Goal: Task Accomplishment & Management: Manage account settings

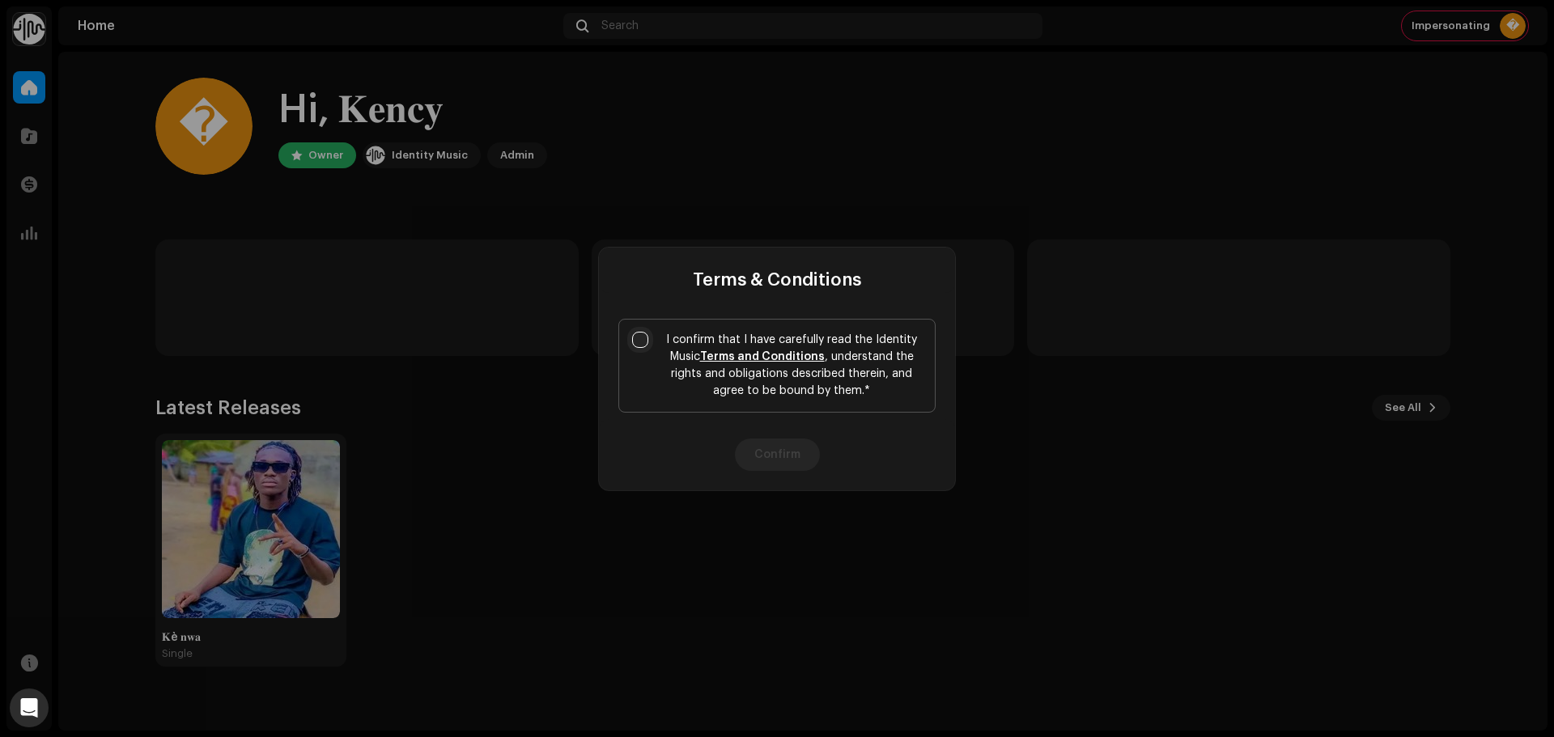
click at [645, 338] on input "I confirm that I have carefully read the Identity Music Terms and Conditions , …" at bounding box center [640, 340] width 16 height 16
checkbox input "true"
click at [761, 442] on button "Confirm" at bounding box center [777, 455] width 85 height 32
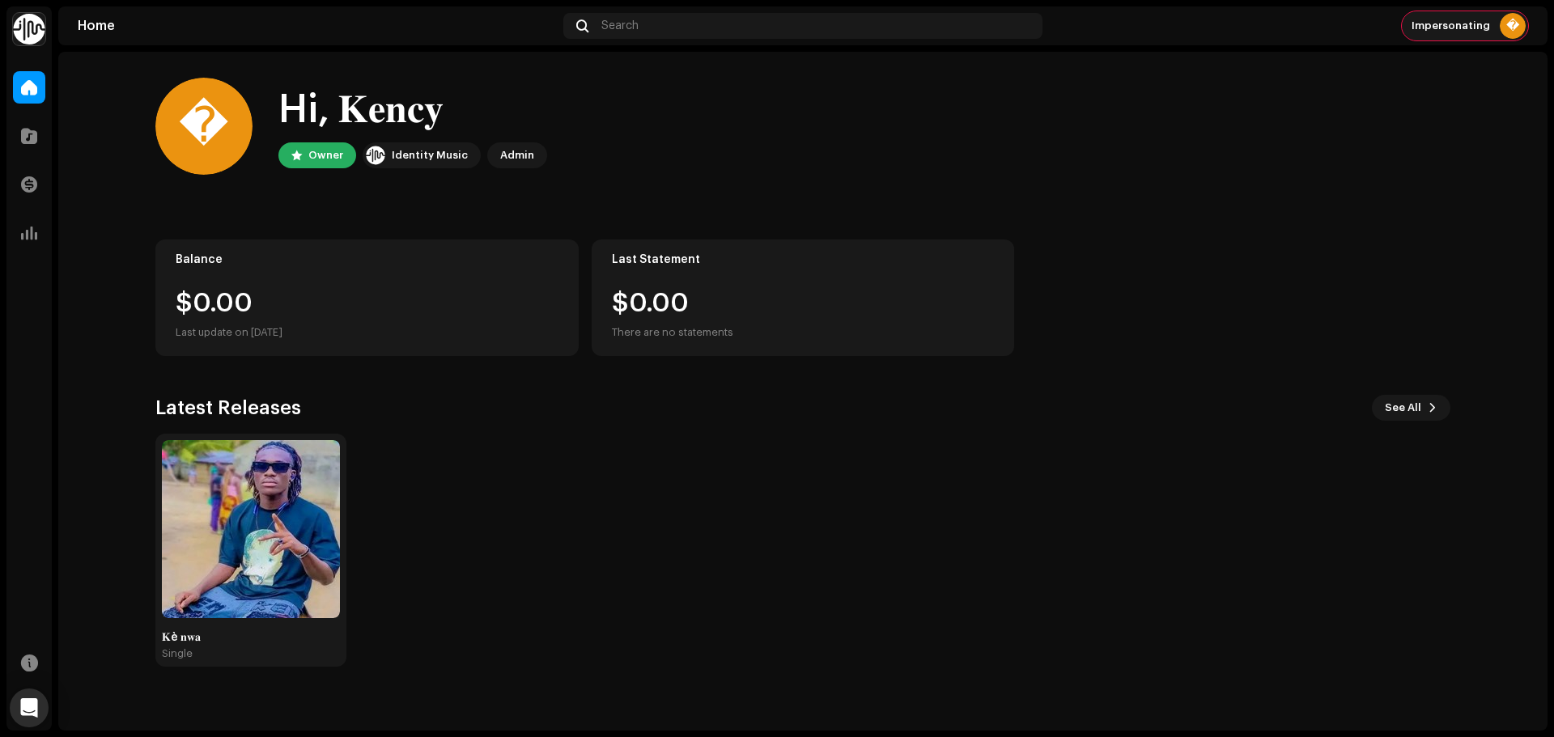
click at [1470, 13] on div "Impersonating �" at bounding box center [1465, 25] width 126 height 29
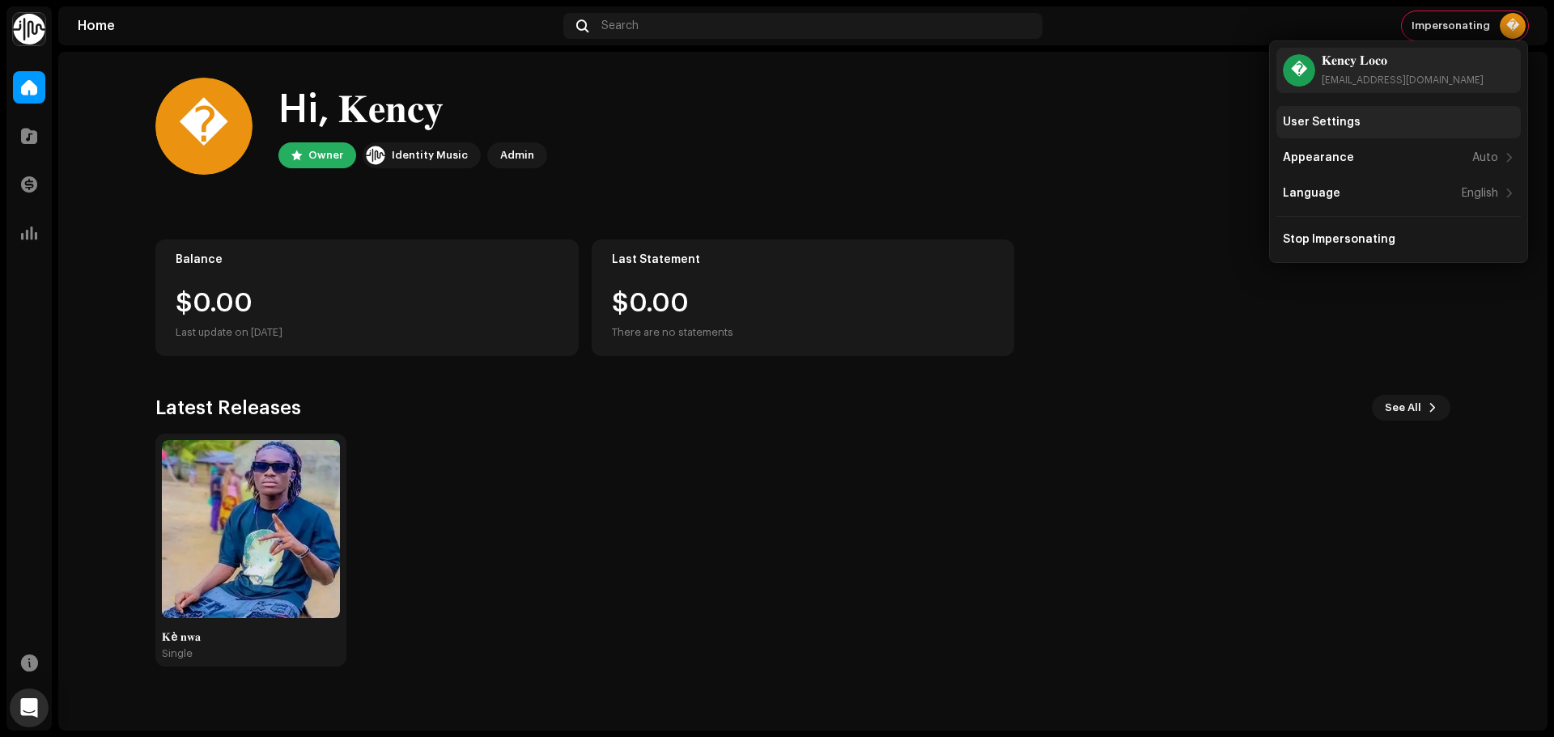
click at [1334, 127] on div "User Settings" at bounding box center [1322, 122] width 78 height 13
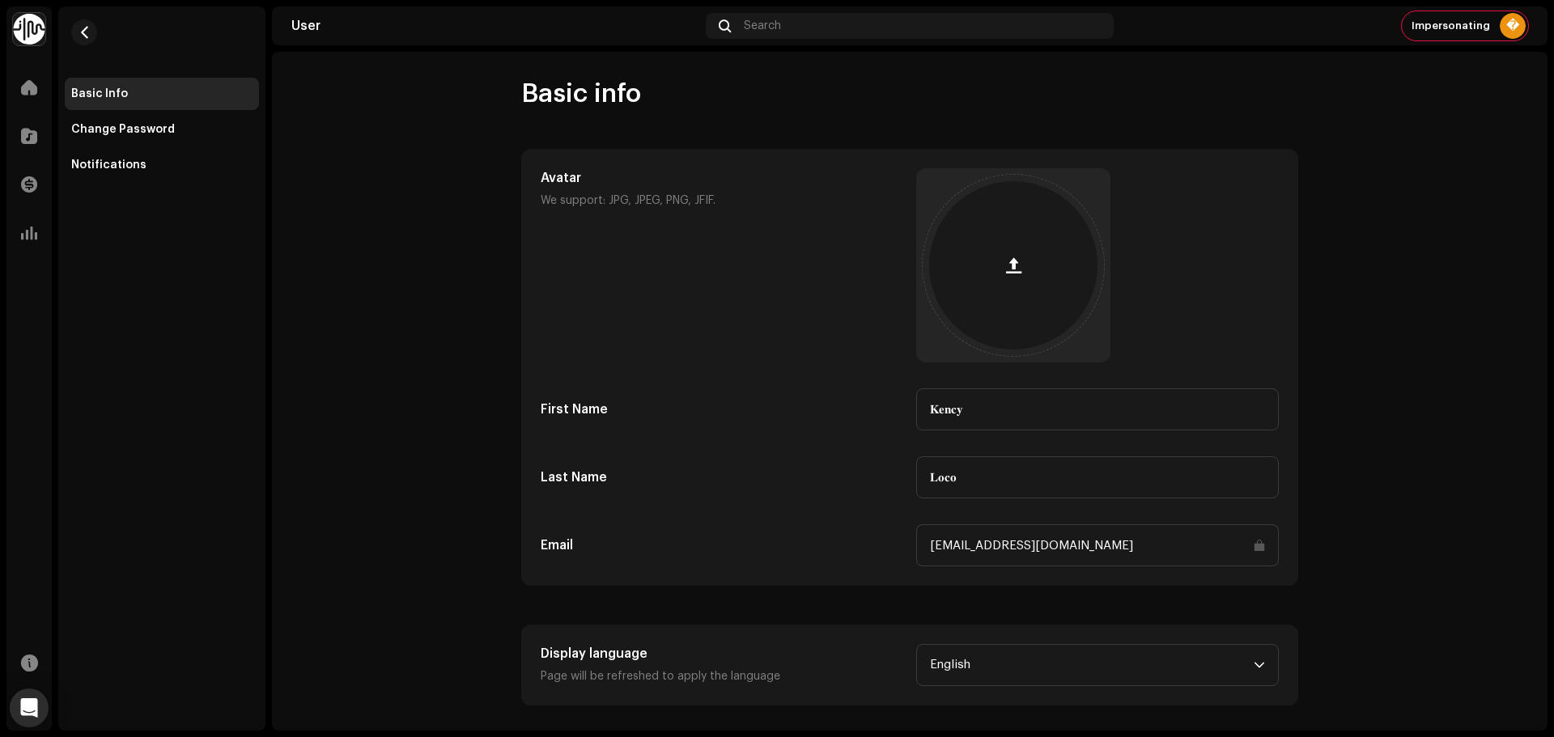
scroll to position [14, 0]
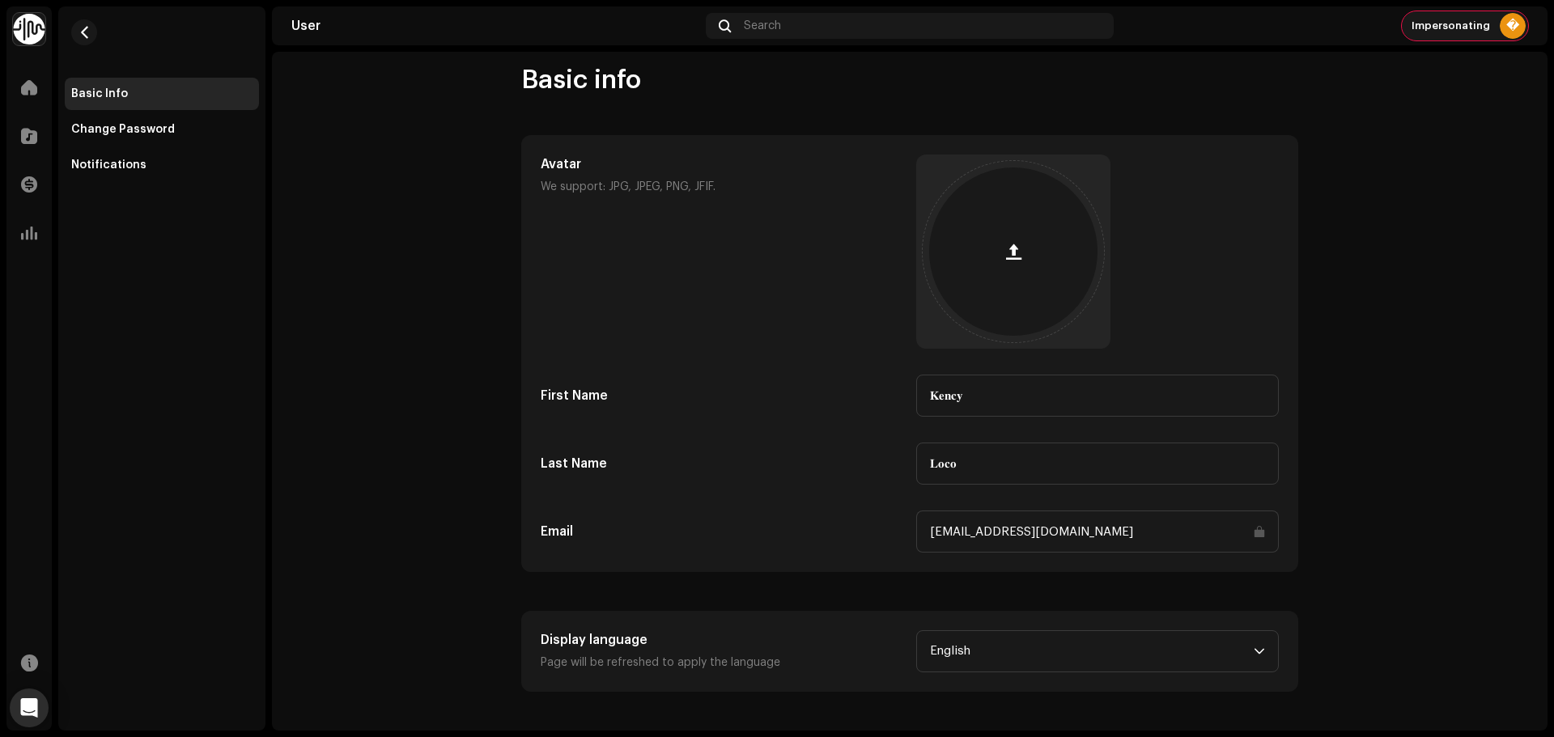
click at [1445, 24] on span "Impersonating" at bounding box center [1451, 25] width 79 height 13
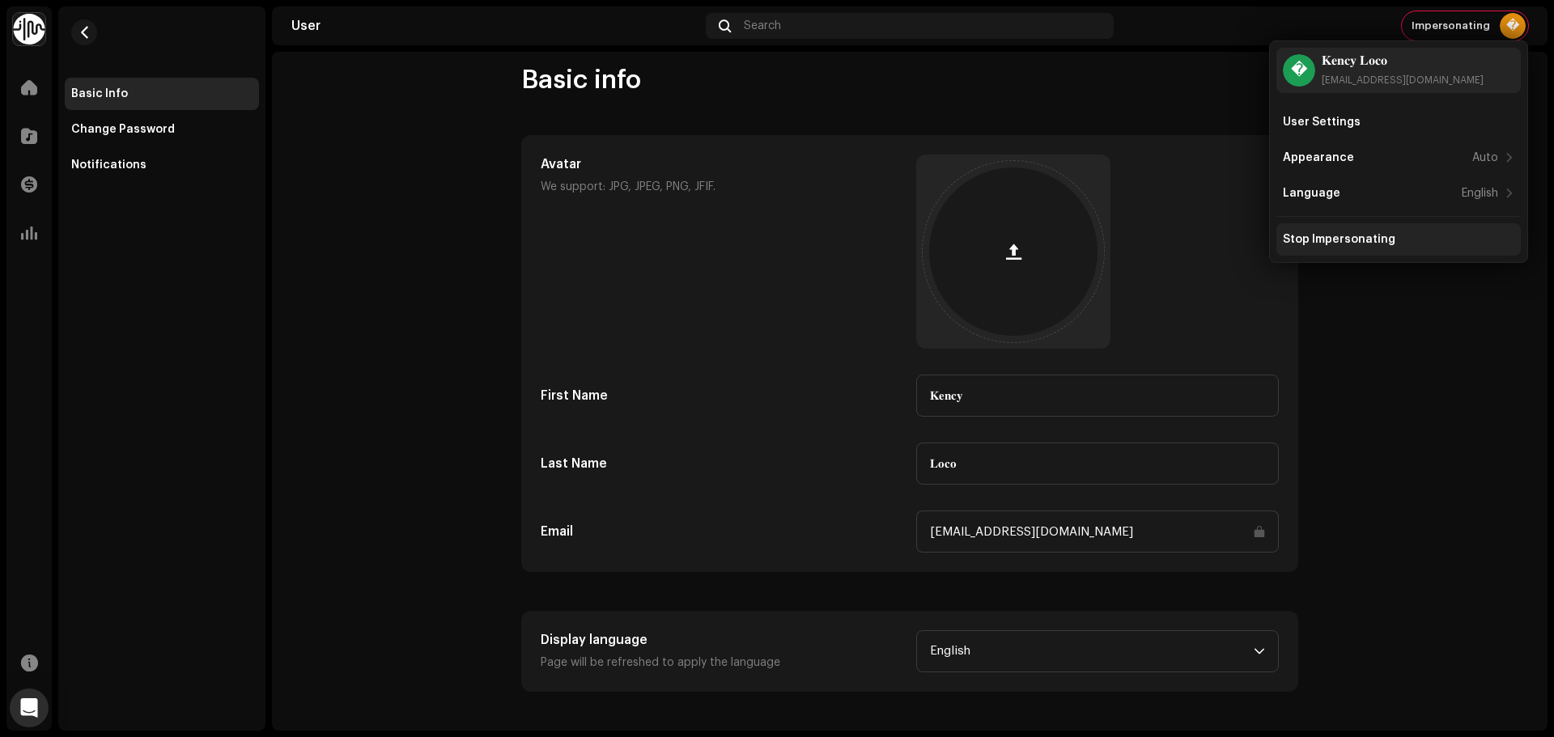
click at [1335, 245] on div "Stop Impersonating" at bounding box center [1339, 239] width 113 height 13
